Goal: Information Seeking & Learning: Get advice/opinions

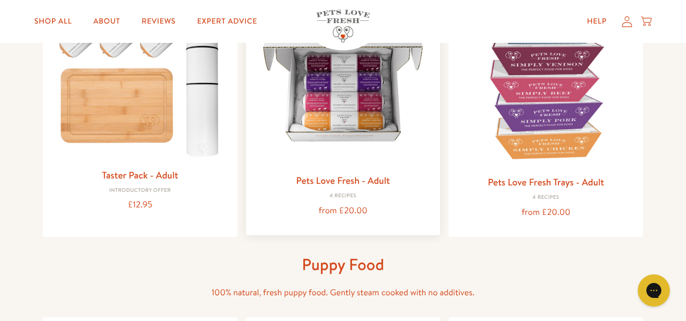
click at [324, 134] on img at bounding box center [343, 79] width 177 height 177
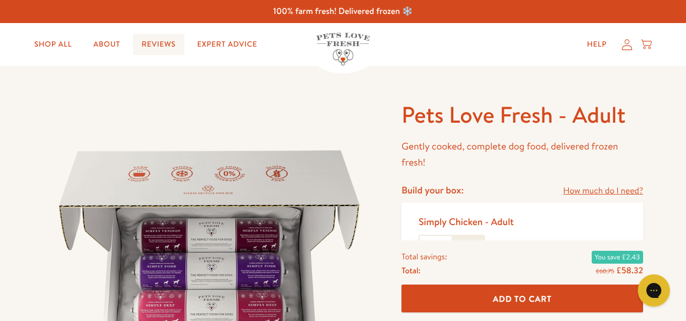
click at [184, 40] on link "Reviews" at bounding box center [158, 44] width 51 height 21
